Goal: Browse casually

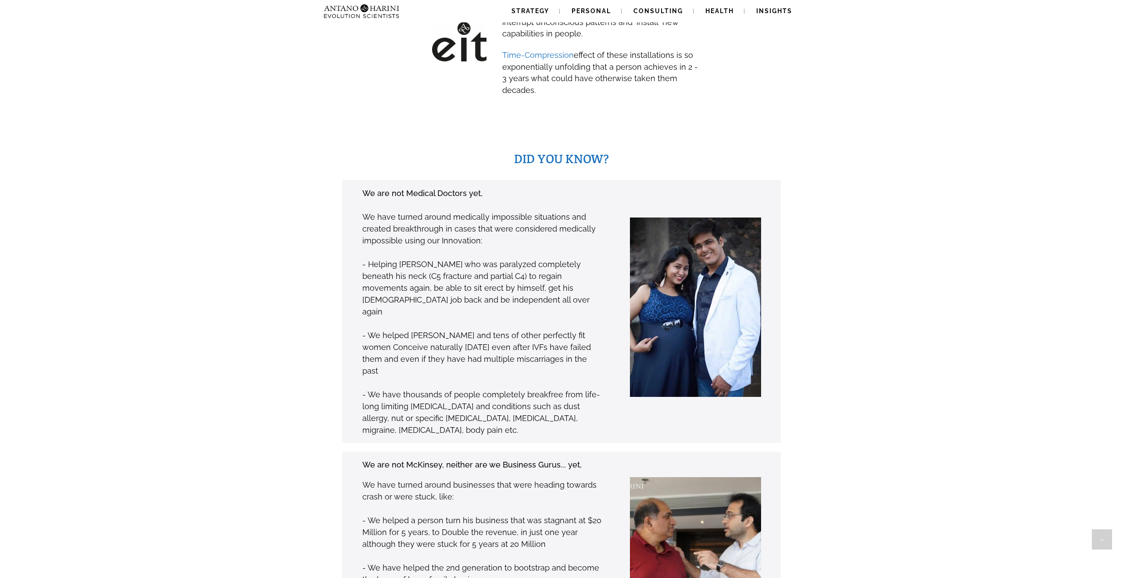
scroll to position [569, 0]
